Goal: Check status: Check status

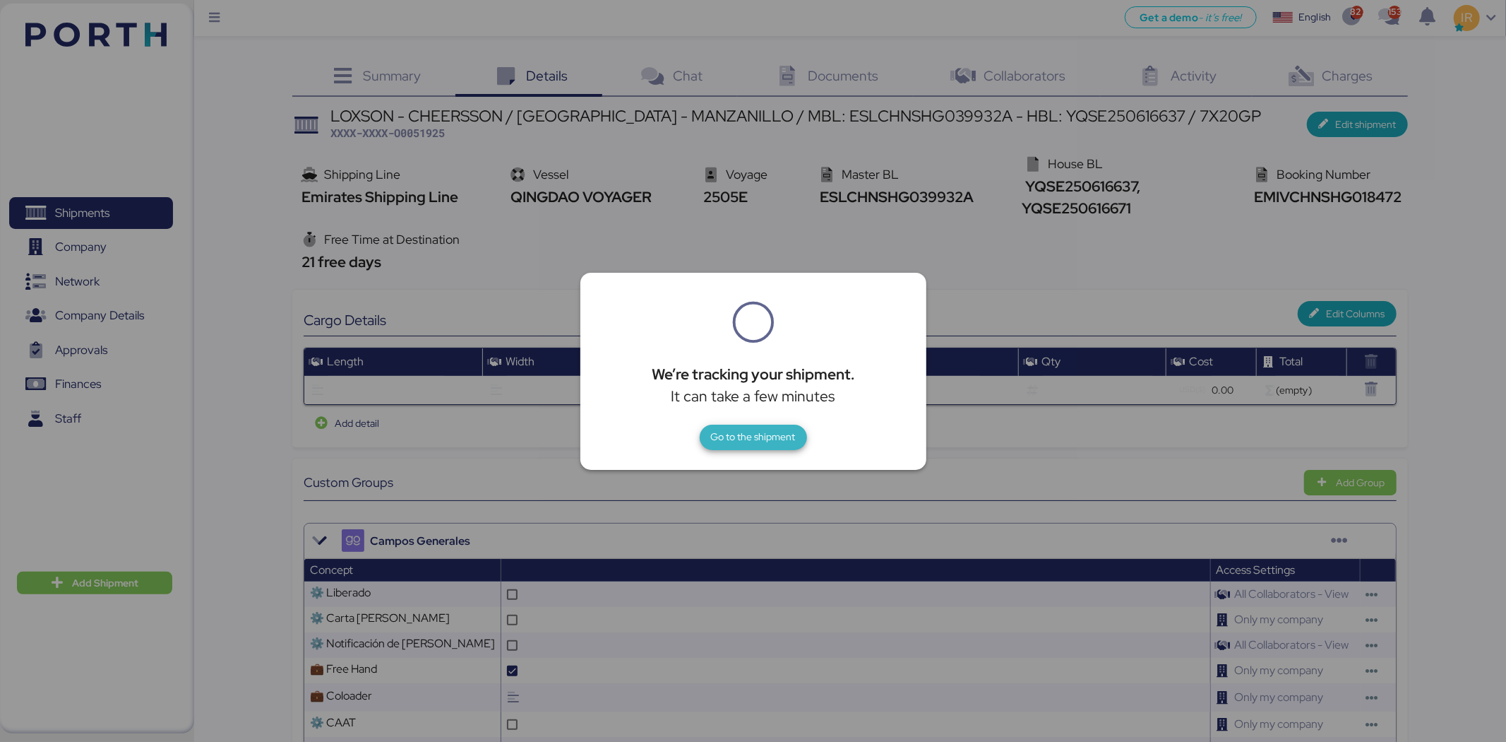
click at [730, 424] on span "Go to the shipment" at bounding box center [753, 436] width 107 height 25
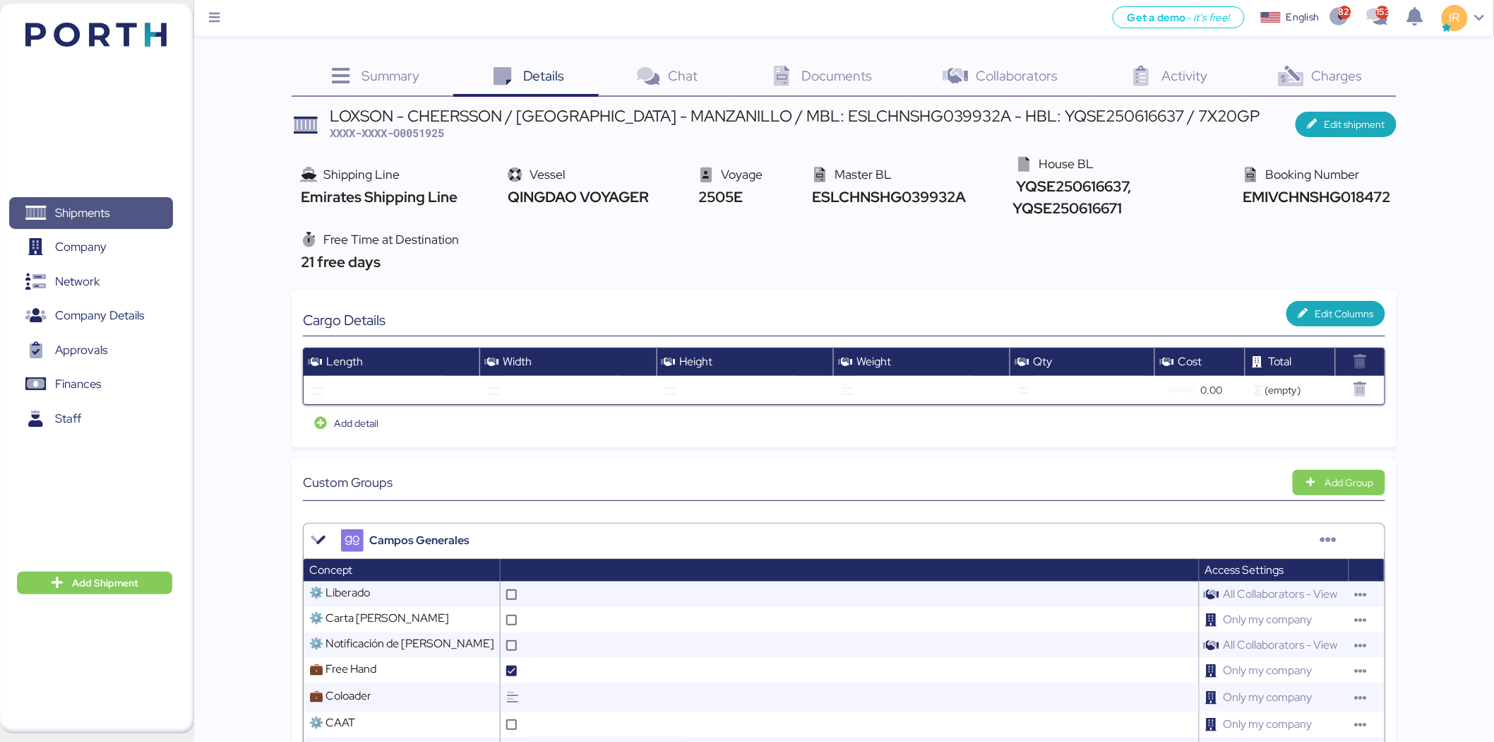
click at [120, 223] on span "Shipments" at bounding box center [91, 213] width 152 height 20
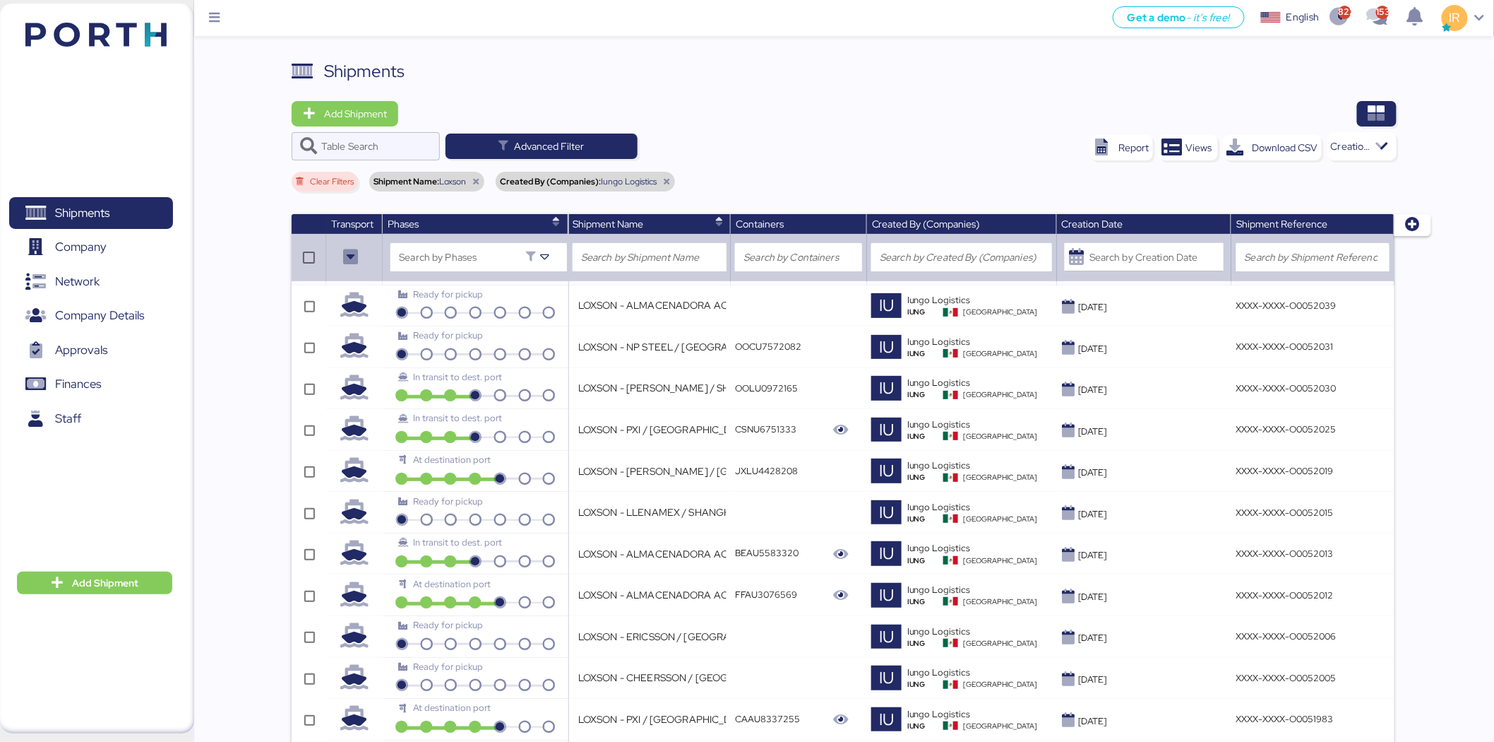
scroll to position [969, 0]
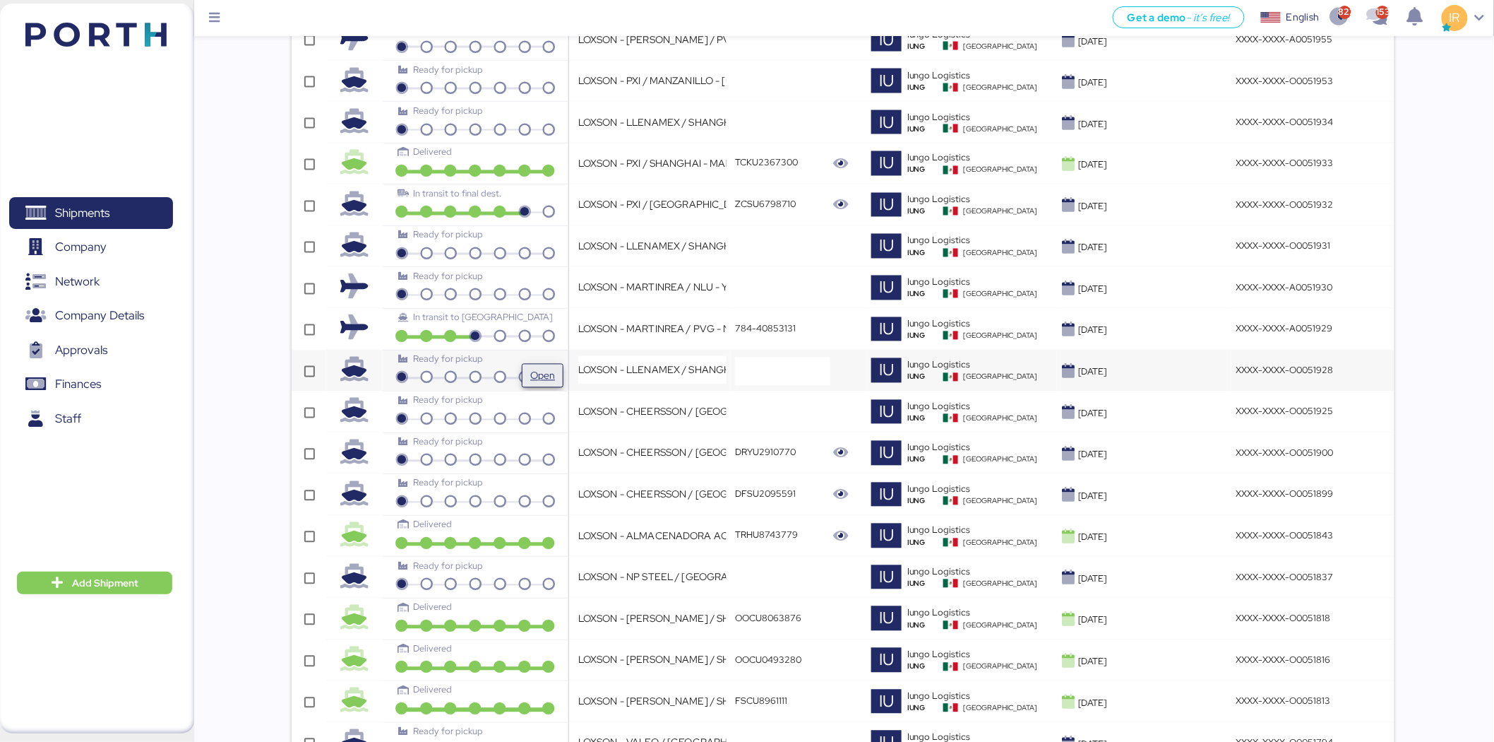
click at [528, 369] on span "Open" at bounding box center [543, 375] width 30 height 23
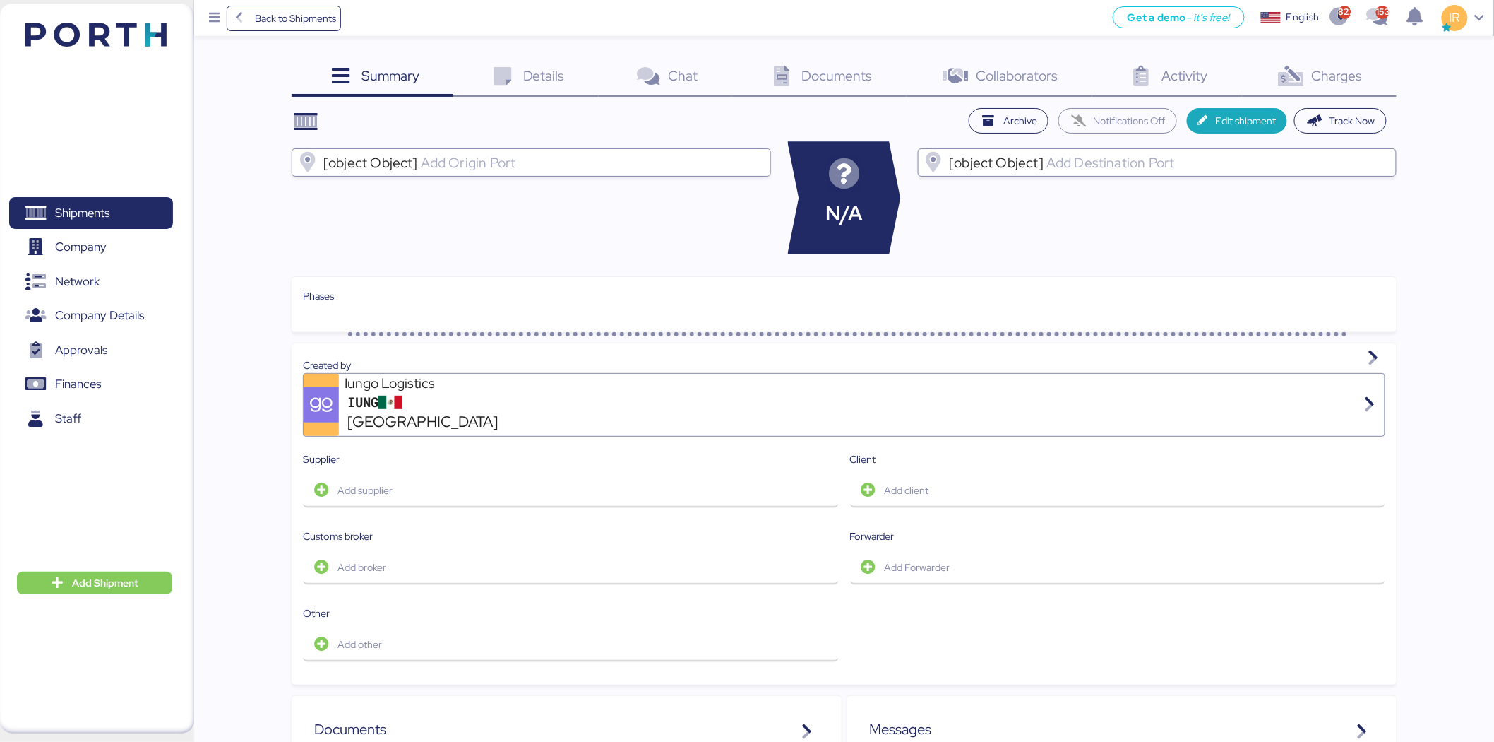
click at [1270, 78] on div "Charges 0" at bounding box center [1319, 78] width 155 height 38
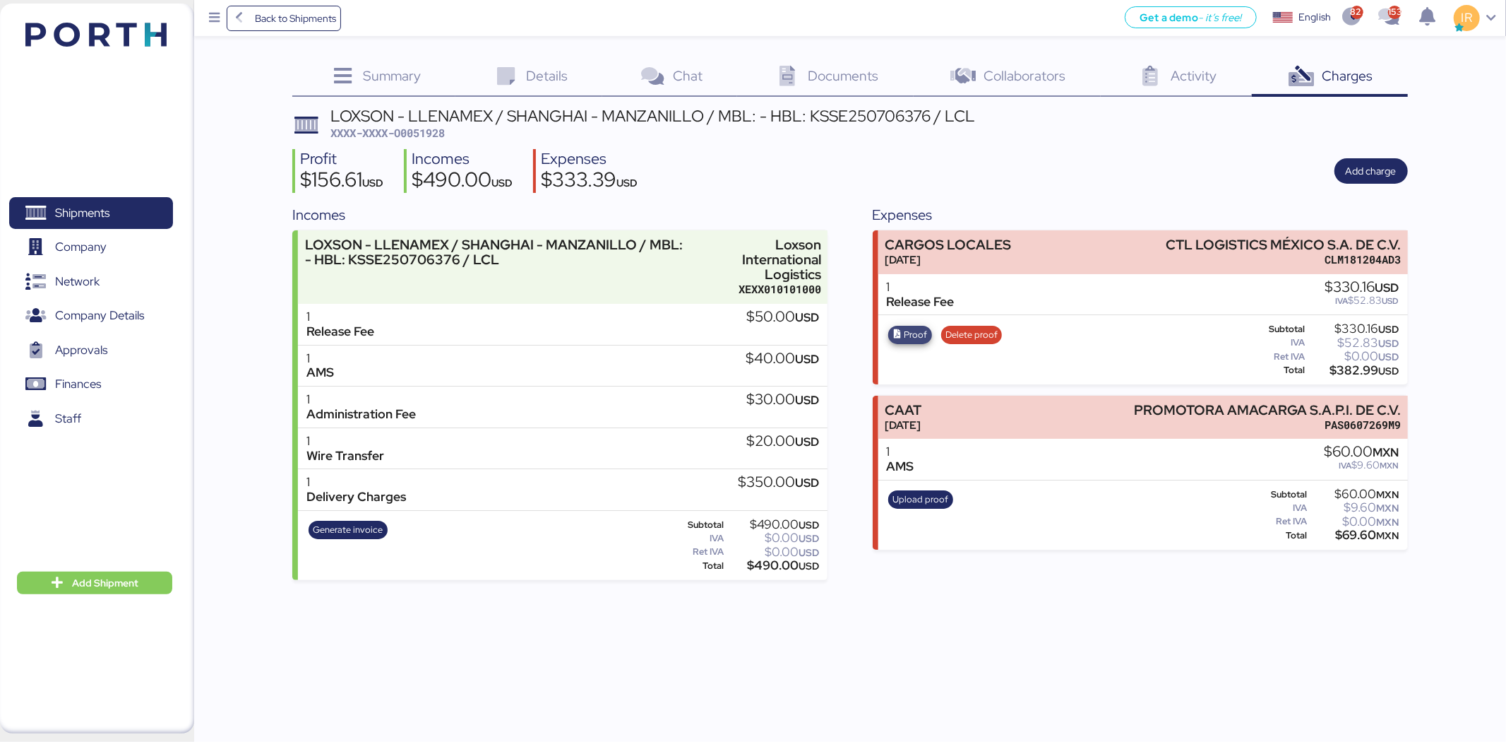
click at [910, 331] on span "Proof" at bounding box center [915, 335] width 23 height 16
